Goal: Task Accomplishment & Management: Manage account settings

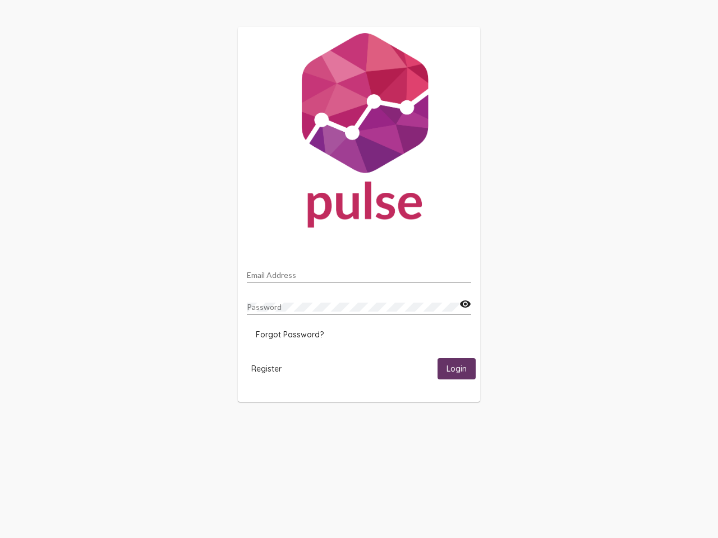
click at [359, 272] on input "Email Address" at bounding box center [359, 275] width 224 height 9
click at [465, 304] on mat-icon "visibility" at bounding box center [465, 304] width 12 height 13
click at [289, 335] on span "Forgot Password?" at bounding box center [290, 335] width 68 height 10
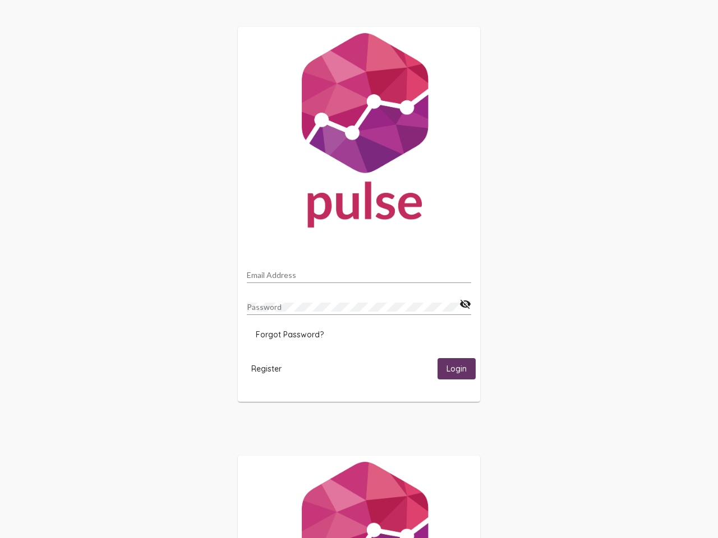
click at [266, 368] on span "Register" at bounding box center [266, 369] width 30 height 10
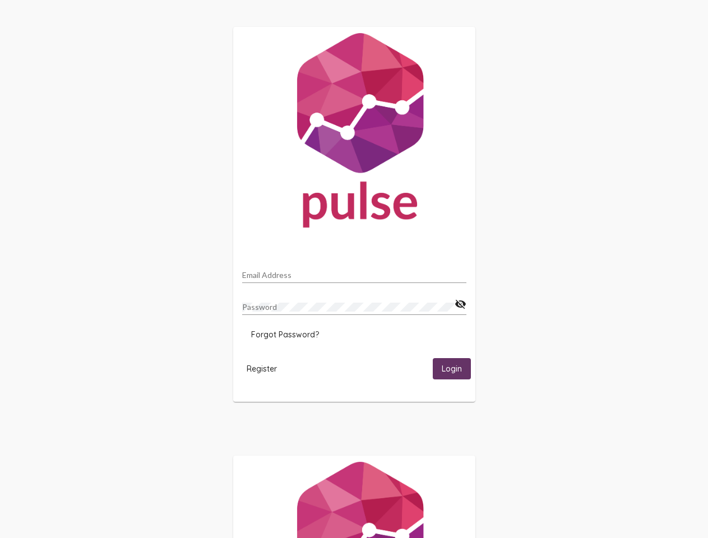
click at [456, 368] on span "Login" at bounding box center [452, 369] width 20 height 10
